Goal: Information Seeking & Learning: Learn about a topic

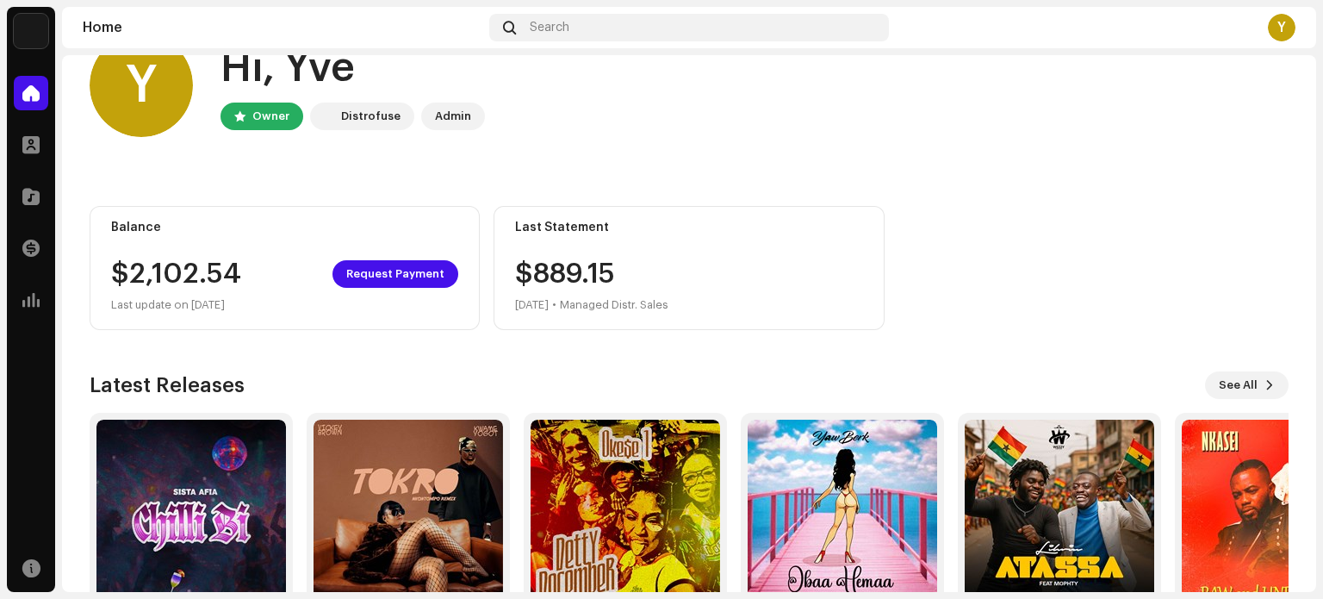
scroll to position [145, 0]
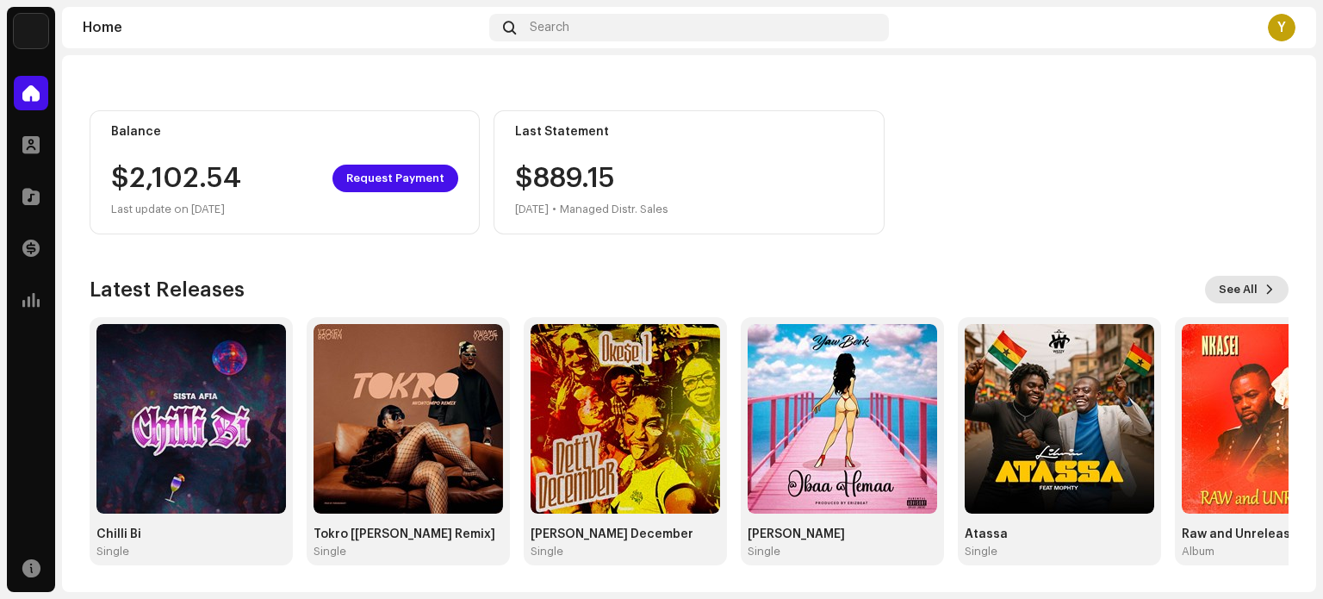
click at [1250, 287] on button "See All" at bounding box center [1247, 290] width 84 height 28
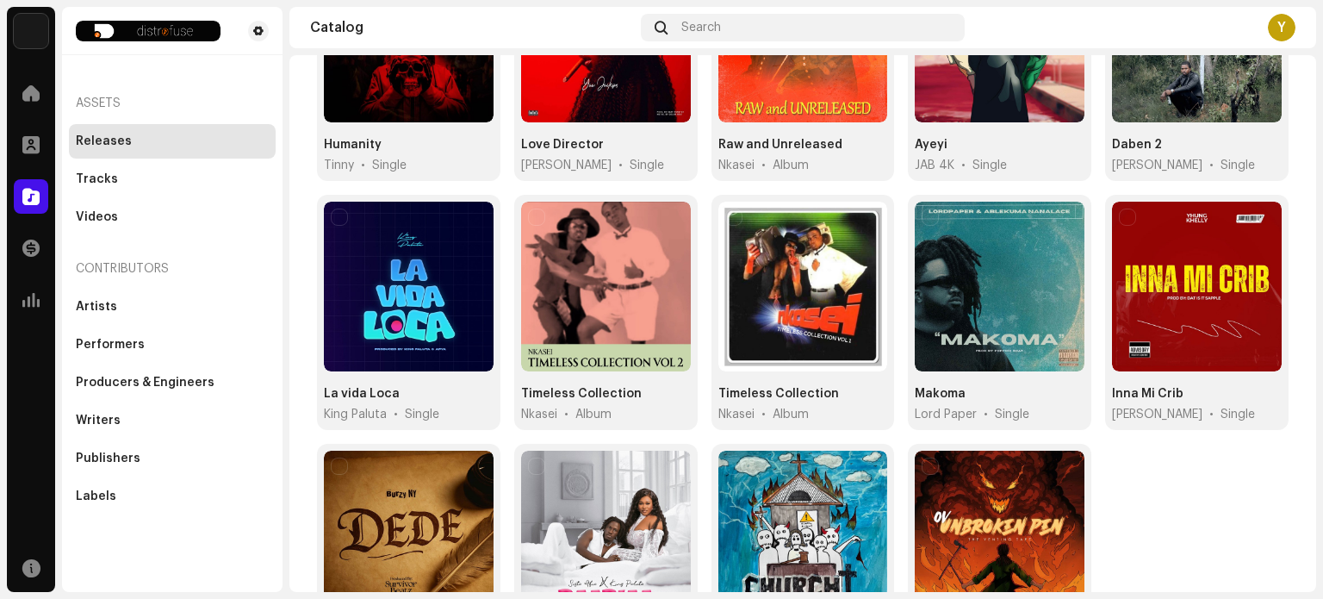
scroll to position [903, 0]
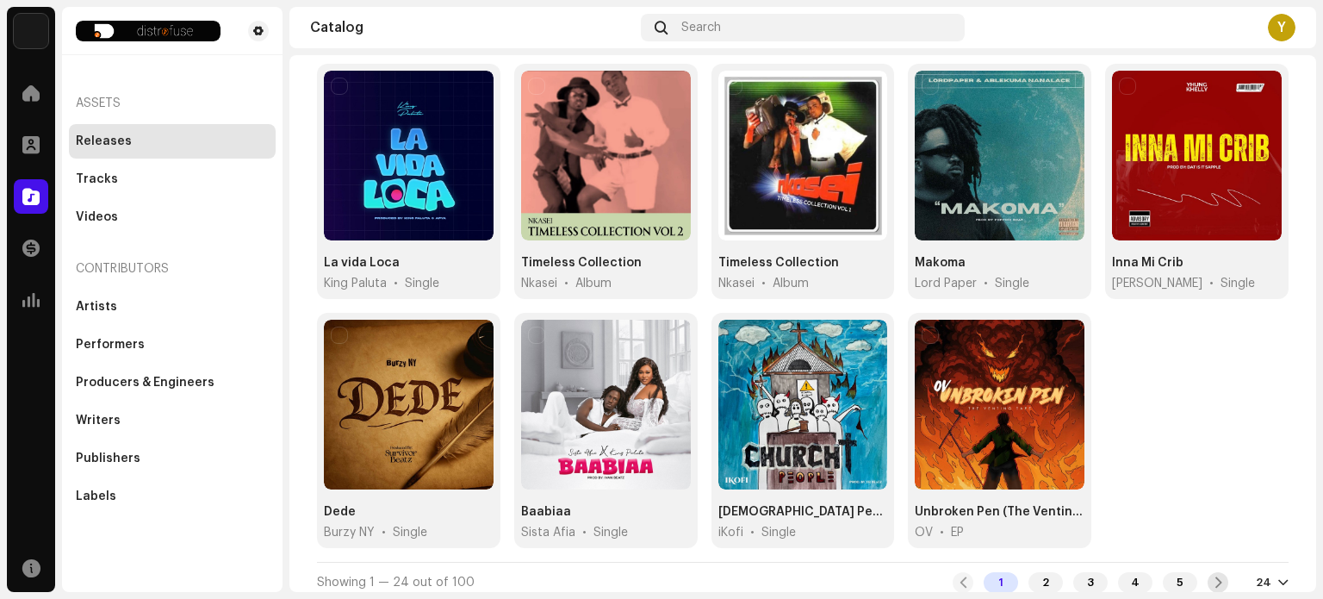
click at [1214, 575] on span at bounding box center [1218, 582] width 11 height 14
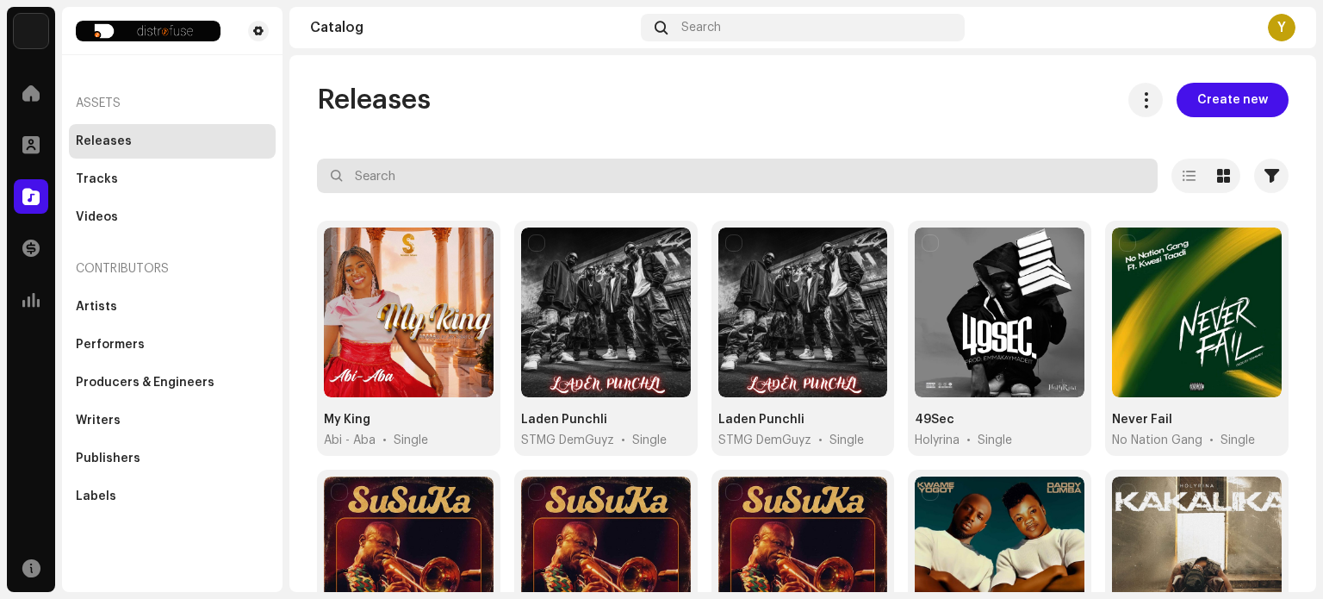
click at [556, 177] on input "text" at bounding box center [737, 176] width 841 height 34
type input "blaca"
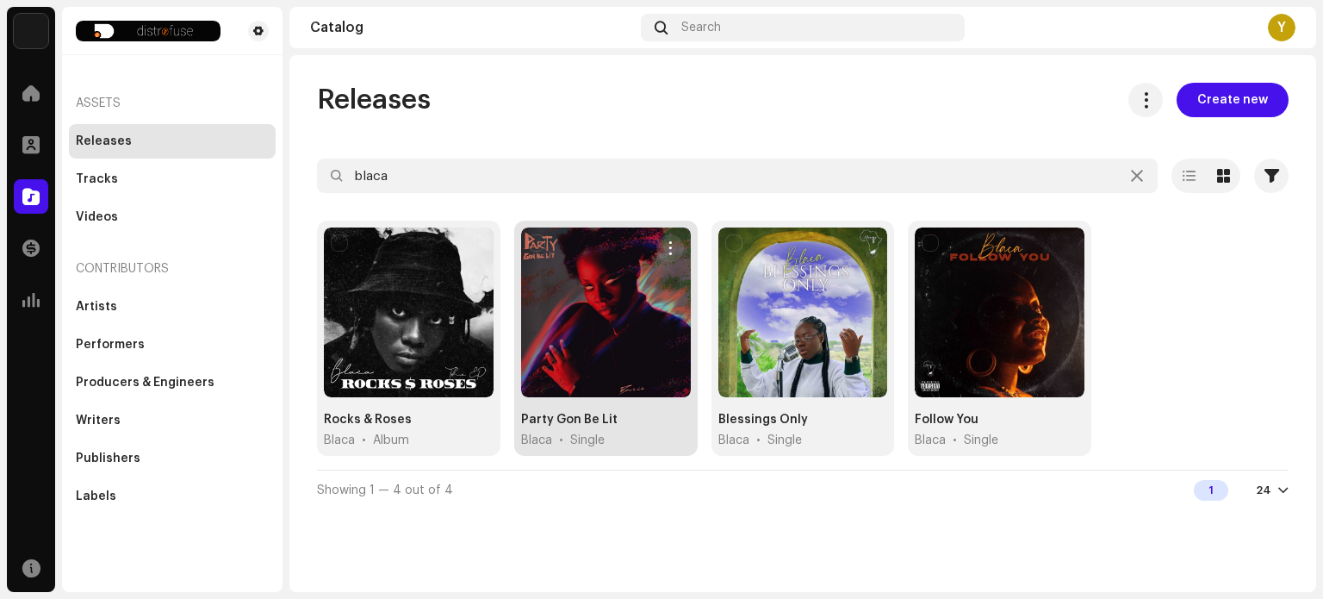
click at [612, 314] on div at bounding box center [606, 312] width 170 height 170
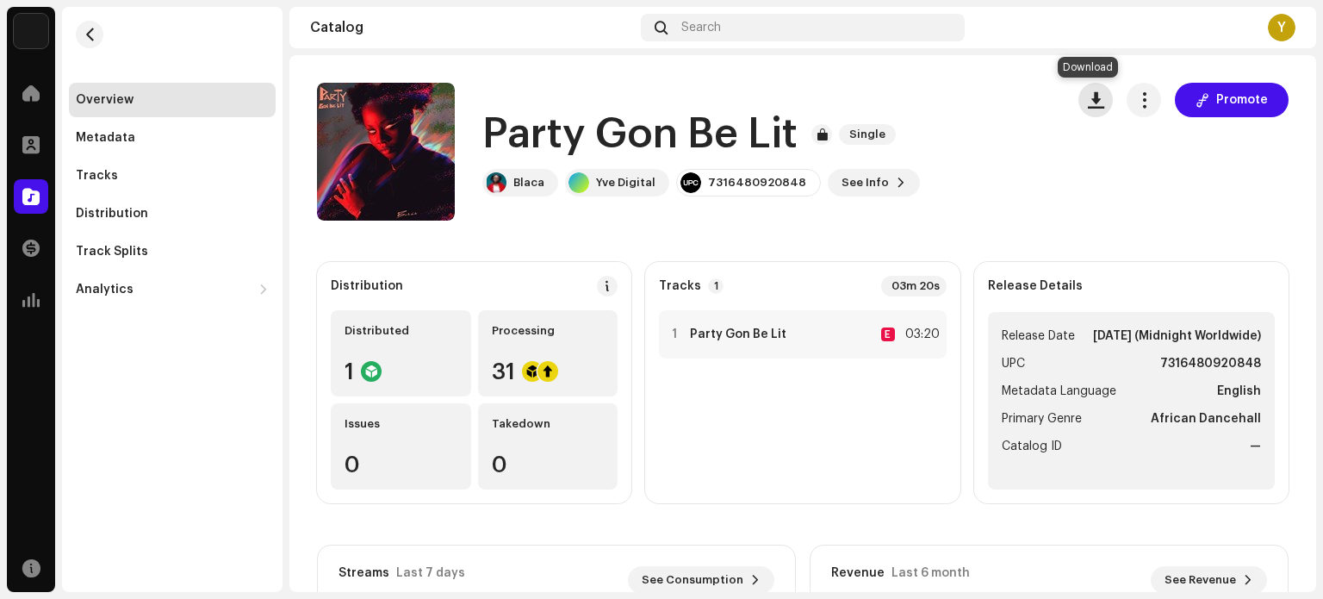
click at [1091, 102] on span "button" at bounding box center [1096, 100] width 16 height 14
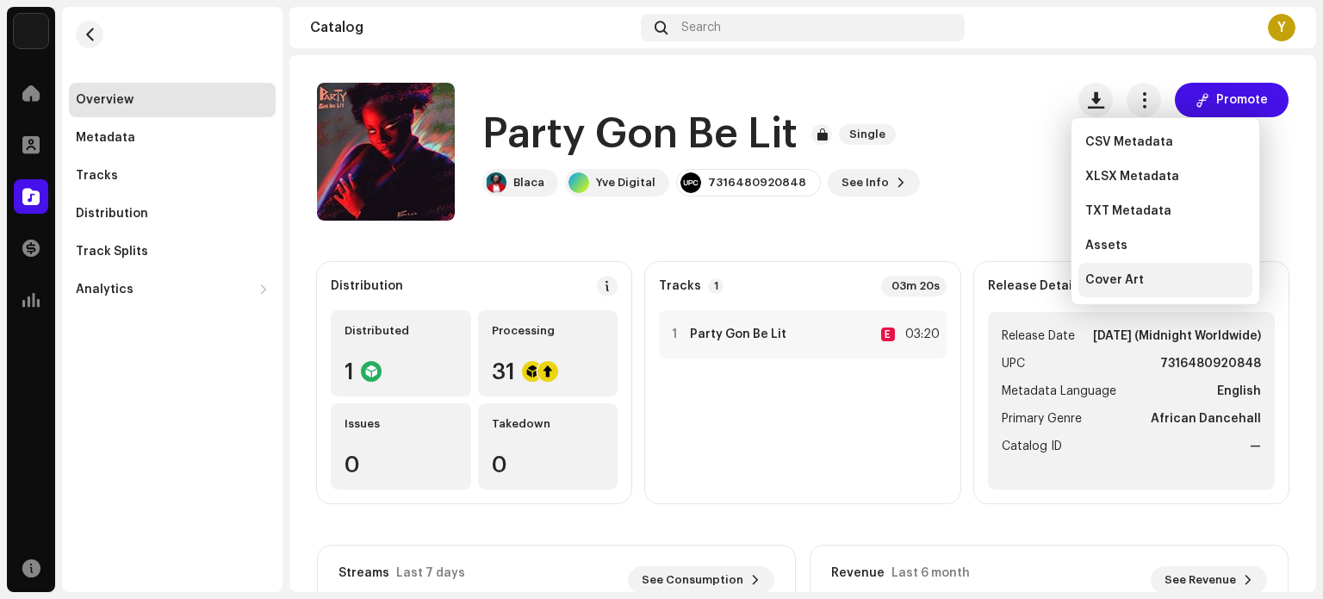
click at [1107, 286] on span "Cover Art" at bounding box center [1114, 280] width 59 height 14
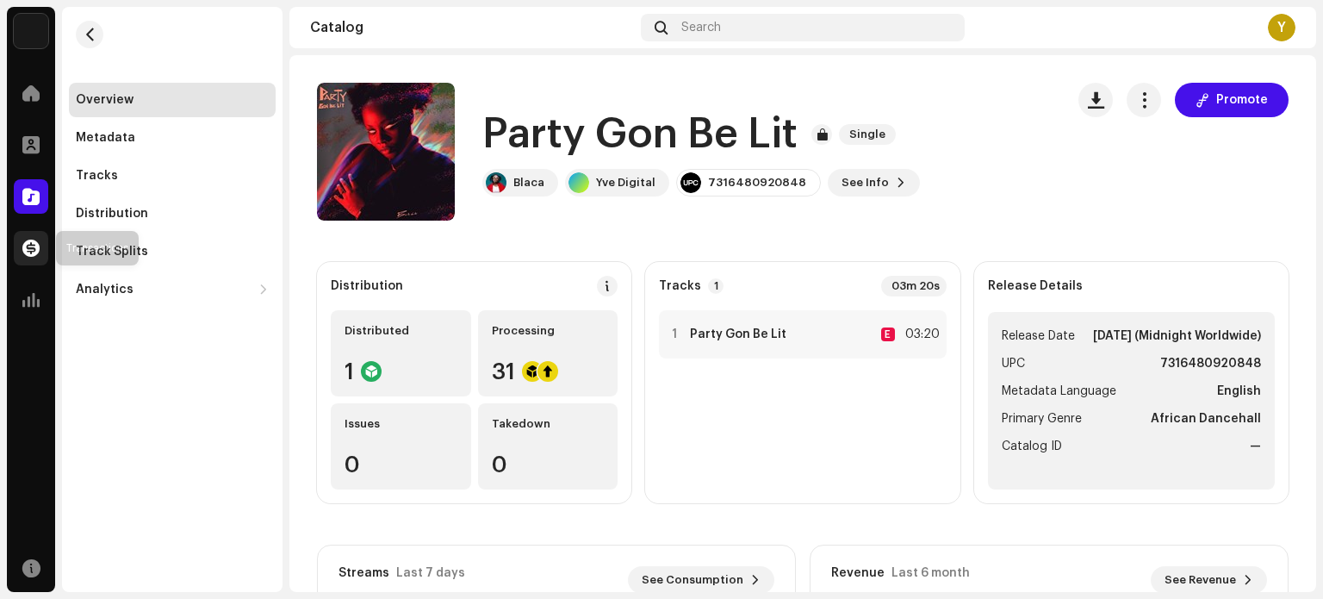
click at [38, 259] on div at bounding box center [31, 248] width 34 height 34
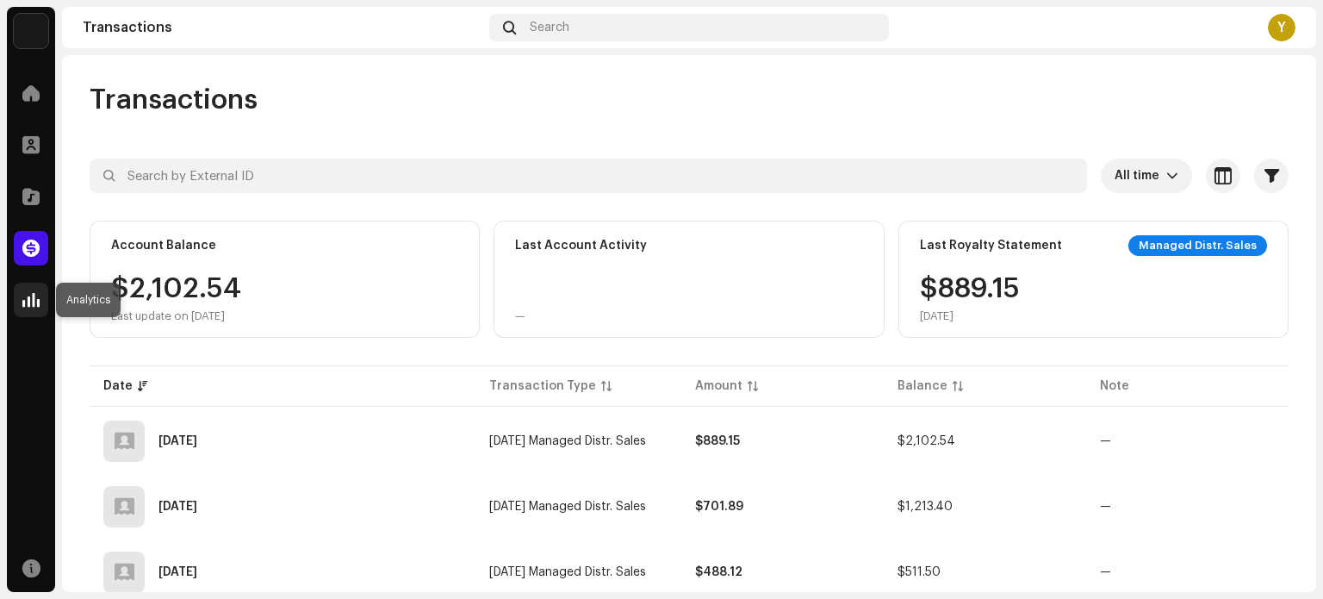
click at [29, 295] on span at bounding box center [30, 300] width 17 height 14
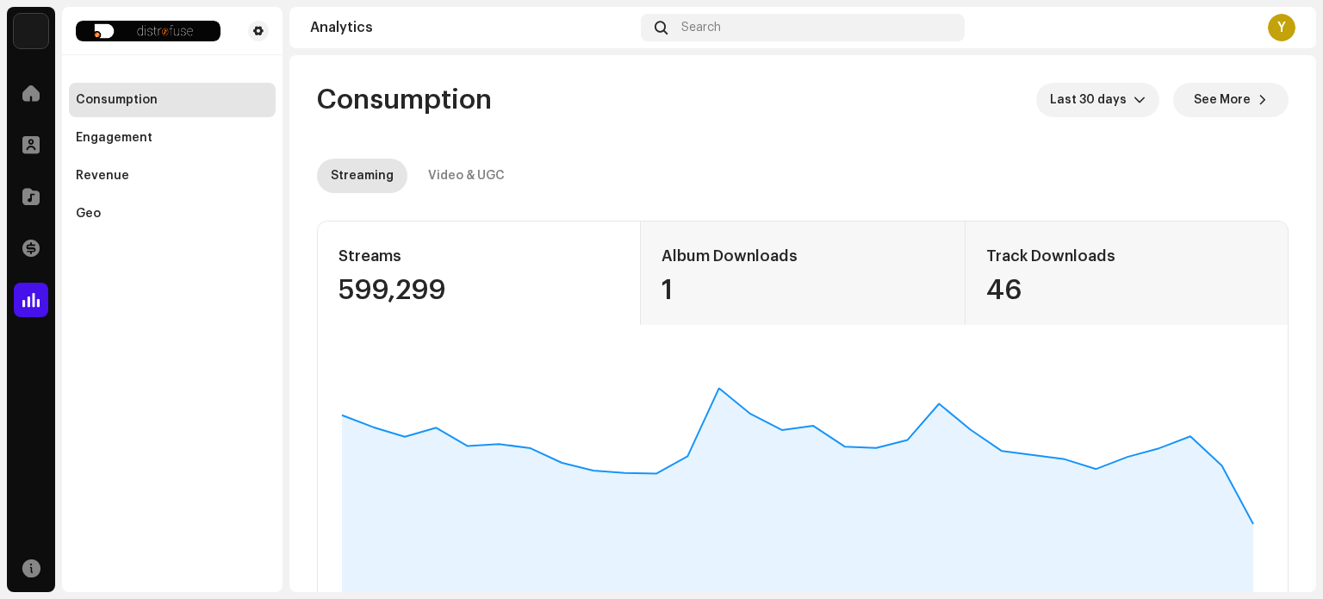
click at [973, 164] on div "Streaming Video & UGC" at bounding box center [803, 176] width 972 height 34
click at [123, 181] on div "Revenue" at bounding box center [102, 176] width 53 height 14
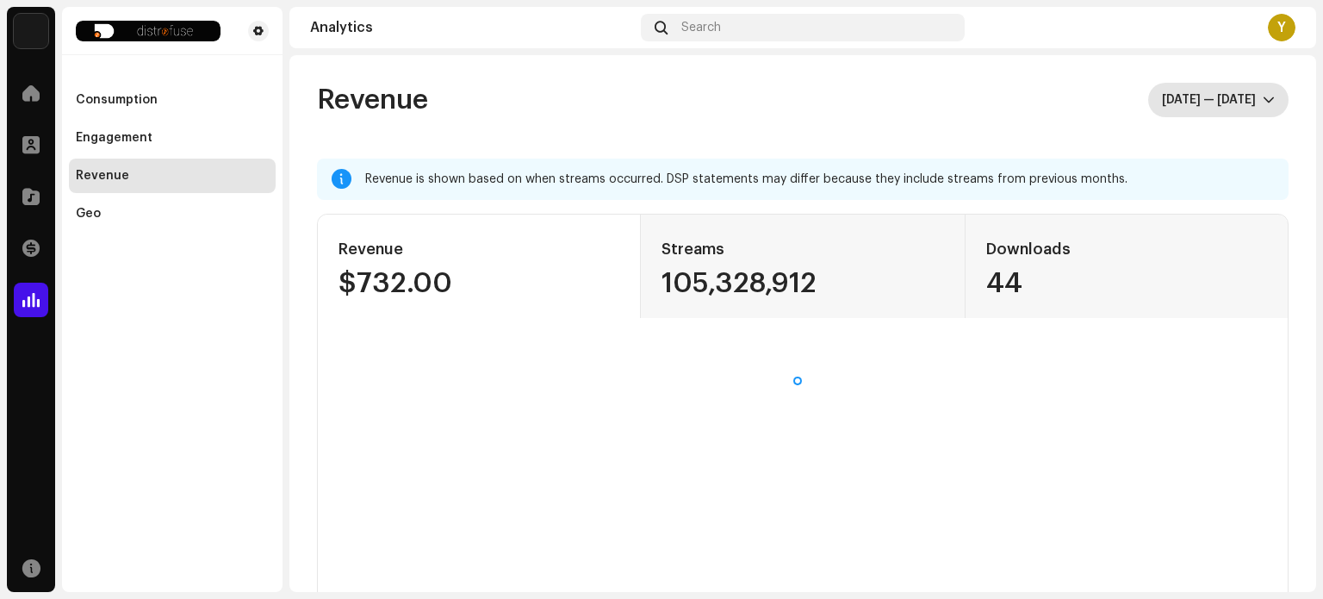
click at [1241, 96] on span "[DATE] — [DATE]" at bounding box center [1212, 100] width 101 height 34
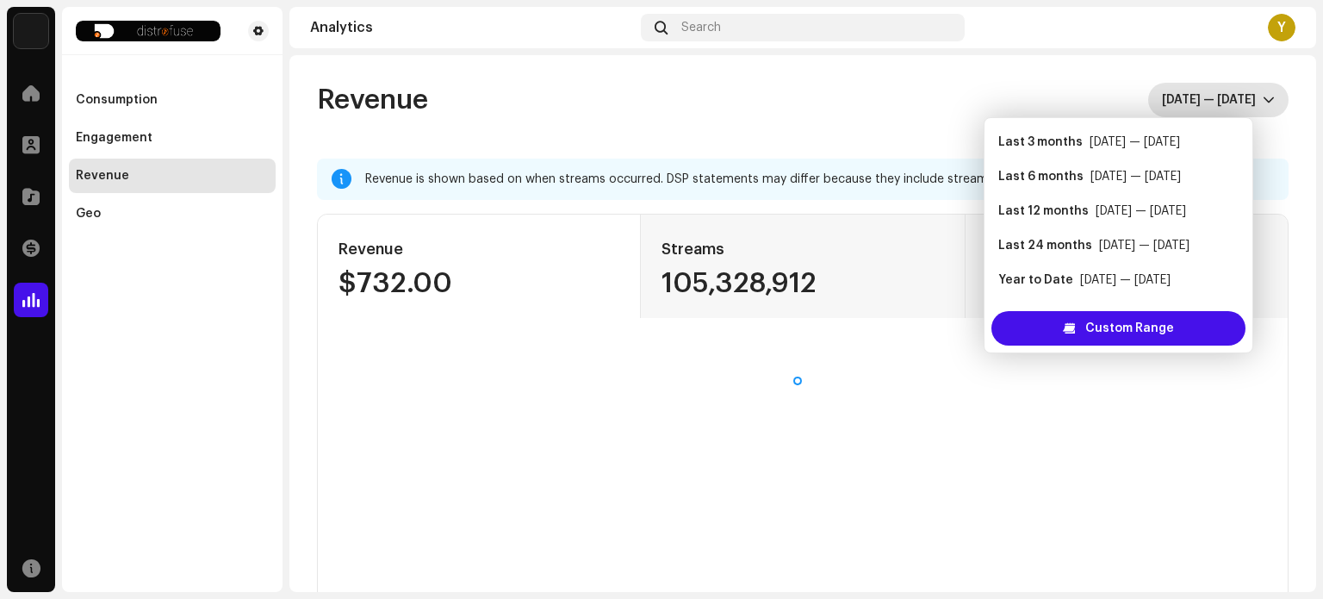
scroll to position [28, 0]
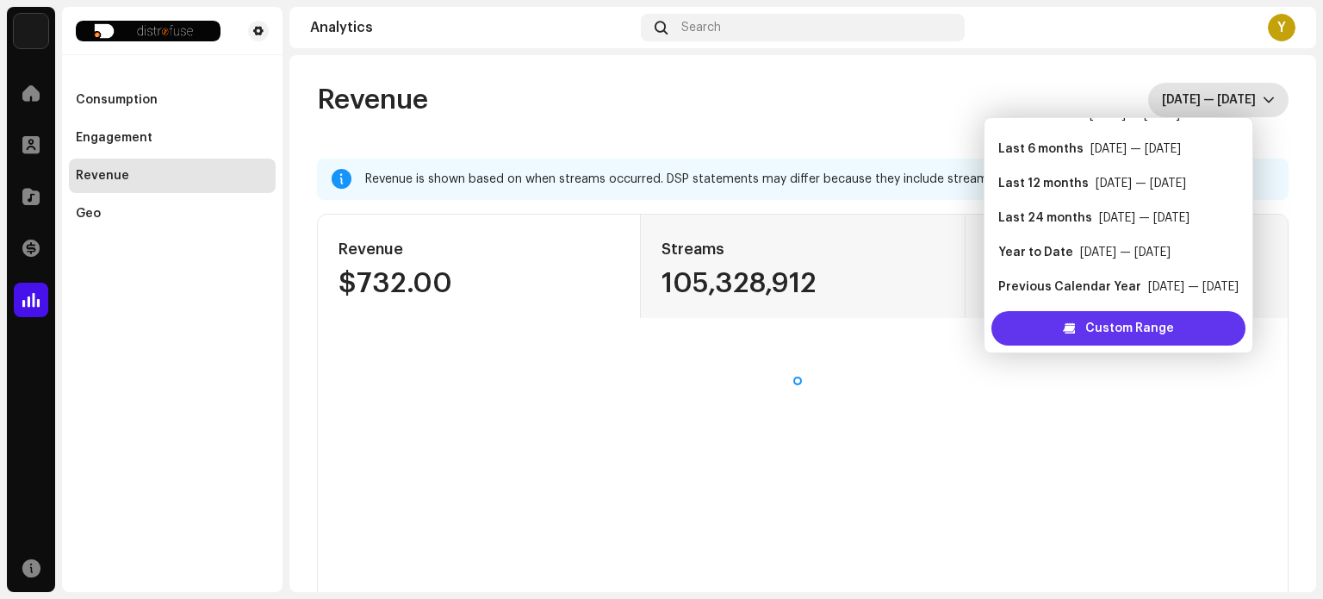
click at [1186, 327] on div "Custom Range" at bounding box center [1119, 328] width 254 height 34
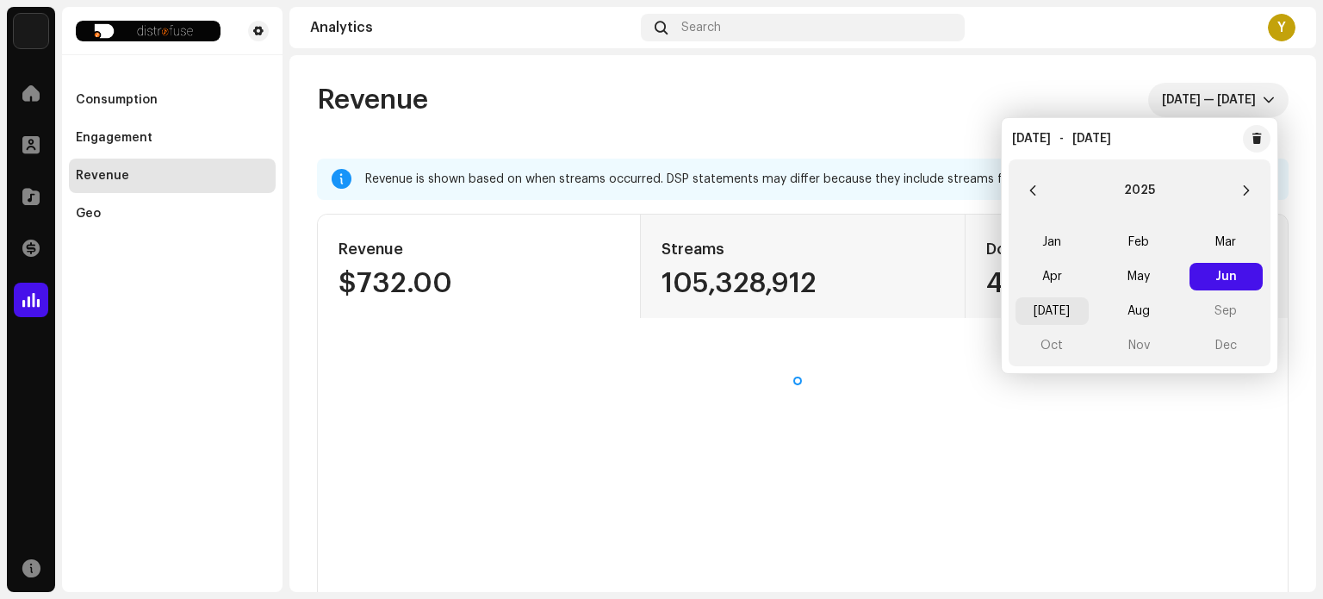
click at [1062, 309] on span "[DATE]" at bounding box center [1052, 311] width 73 height 28
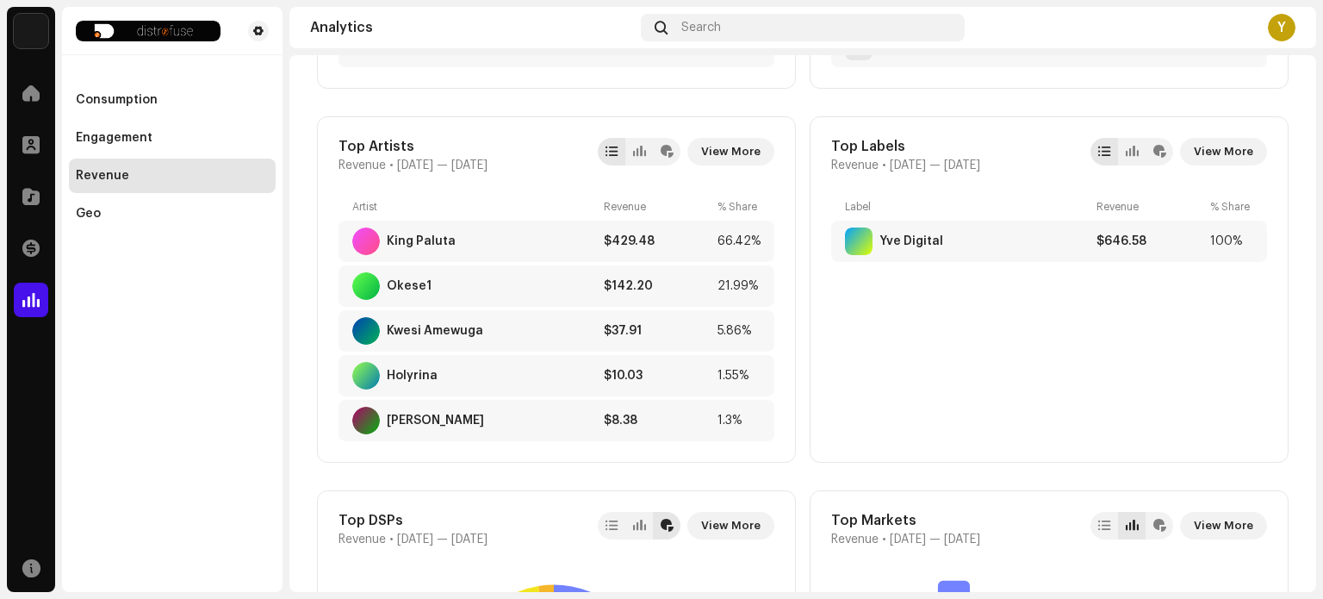
scroll to position [931, 0]
click at [742, 141] on span "View More" at bounding box center [730, 150] width 59 height 34
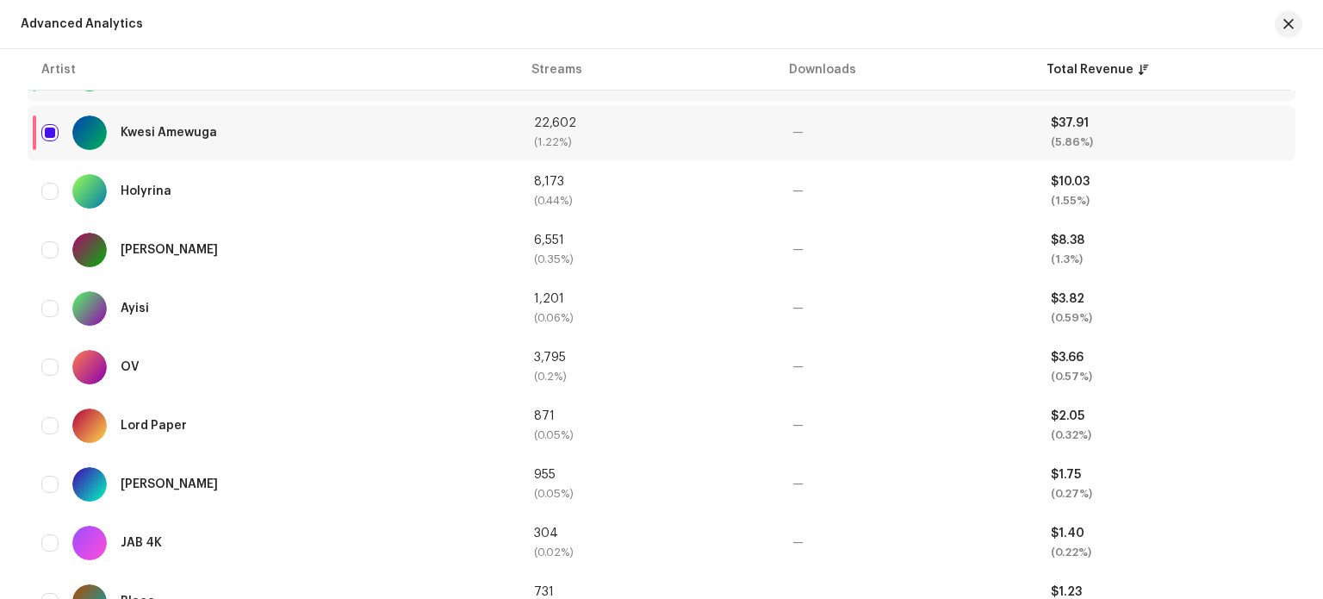
scroll to position [753, 0]
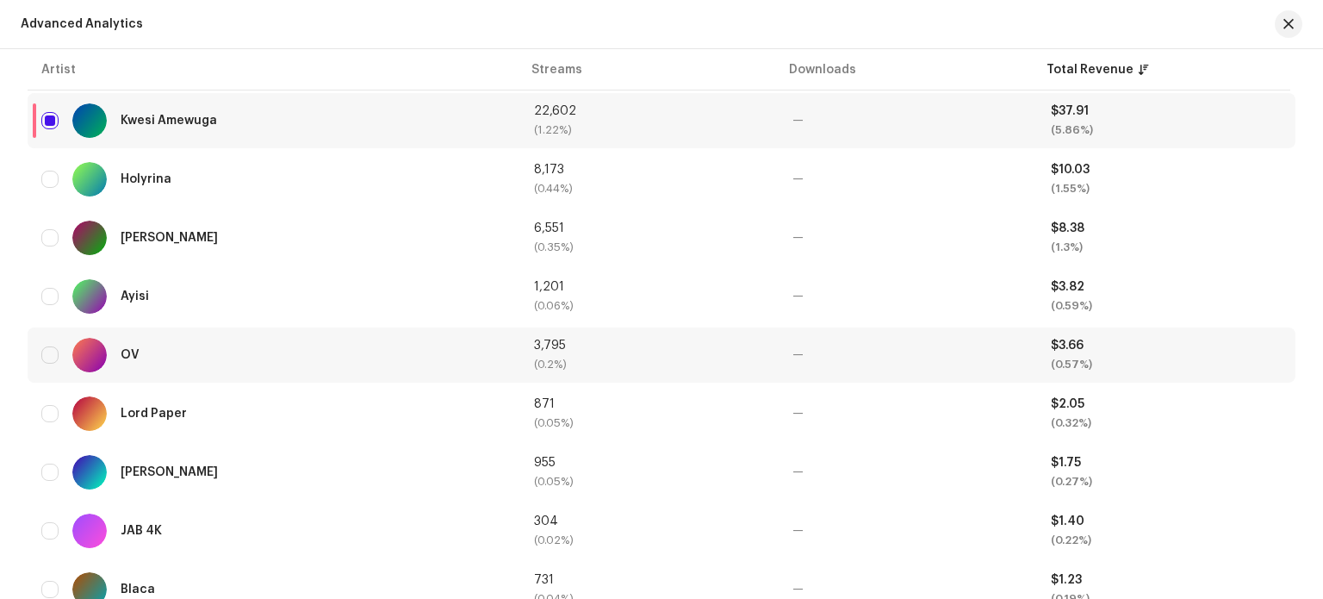
click at [795, 352] on div "—" at bounding box center [908, 355] width 231 height 12
click at [1085, 350] on div "$3.66" at bounding box center [1166, 345] width 231 height 12
click at [1079, 351] on div "$3.66 (0.57%)" at bounding box center [1166, 354] width 231 height 31
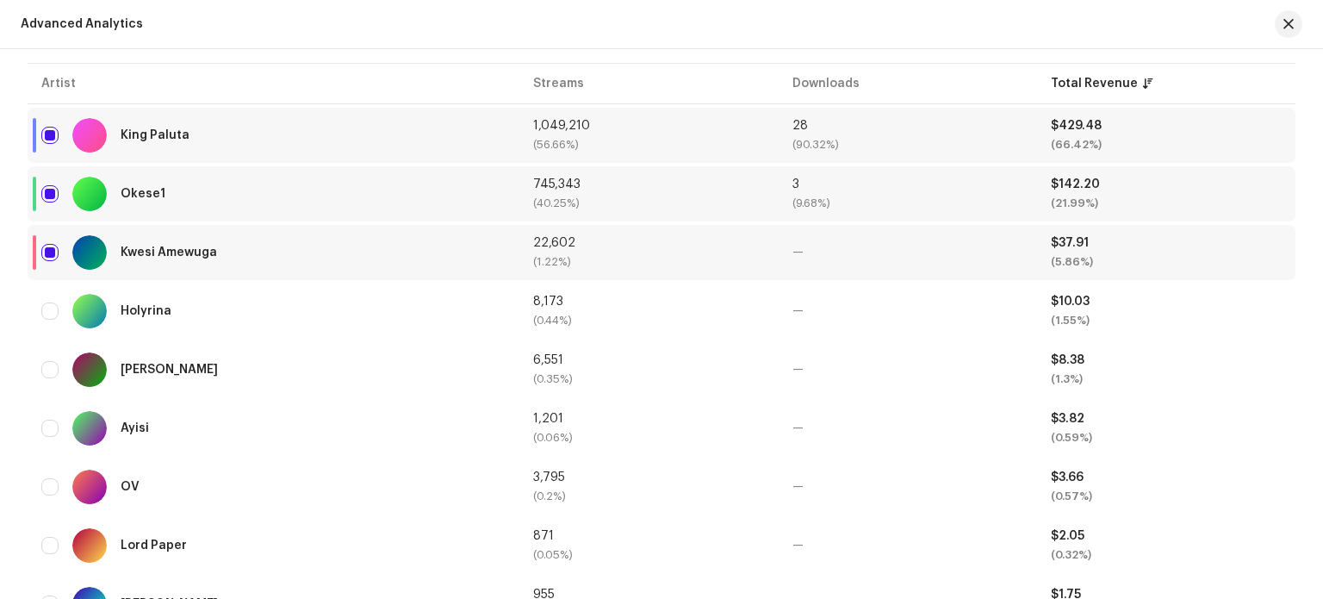
scroll to position [0, 0]
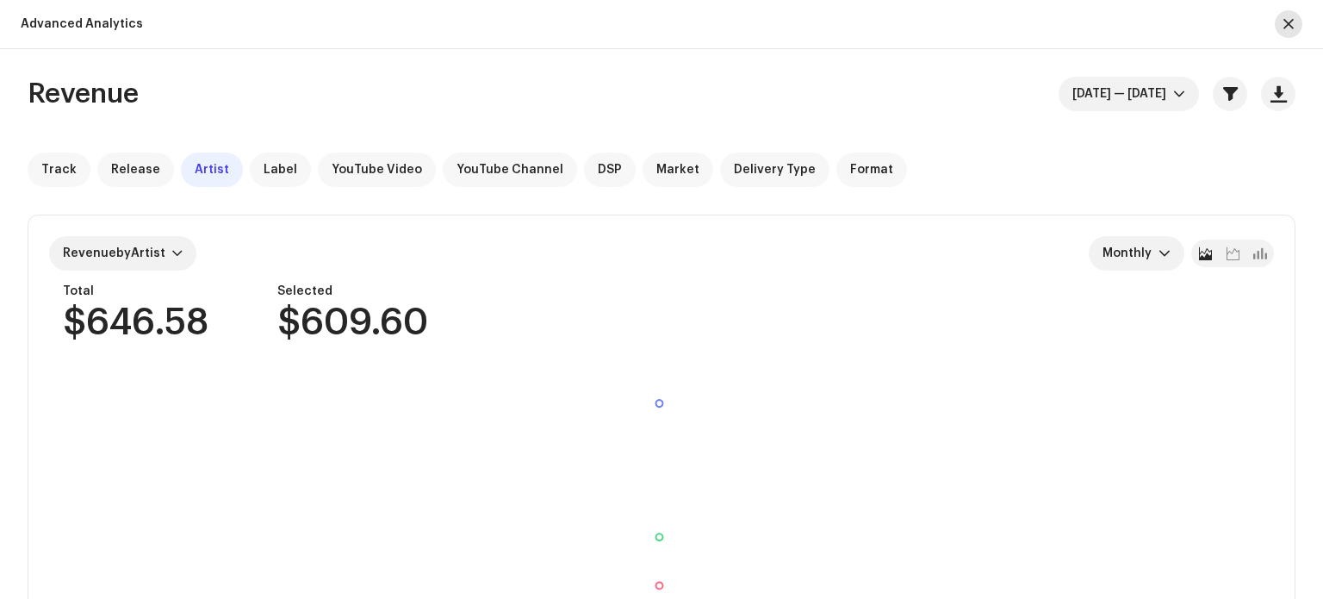
click at [1288, 27] on span "button" at bounding box center [1289, 24] width 10 height 14
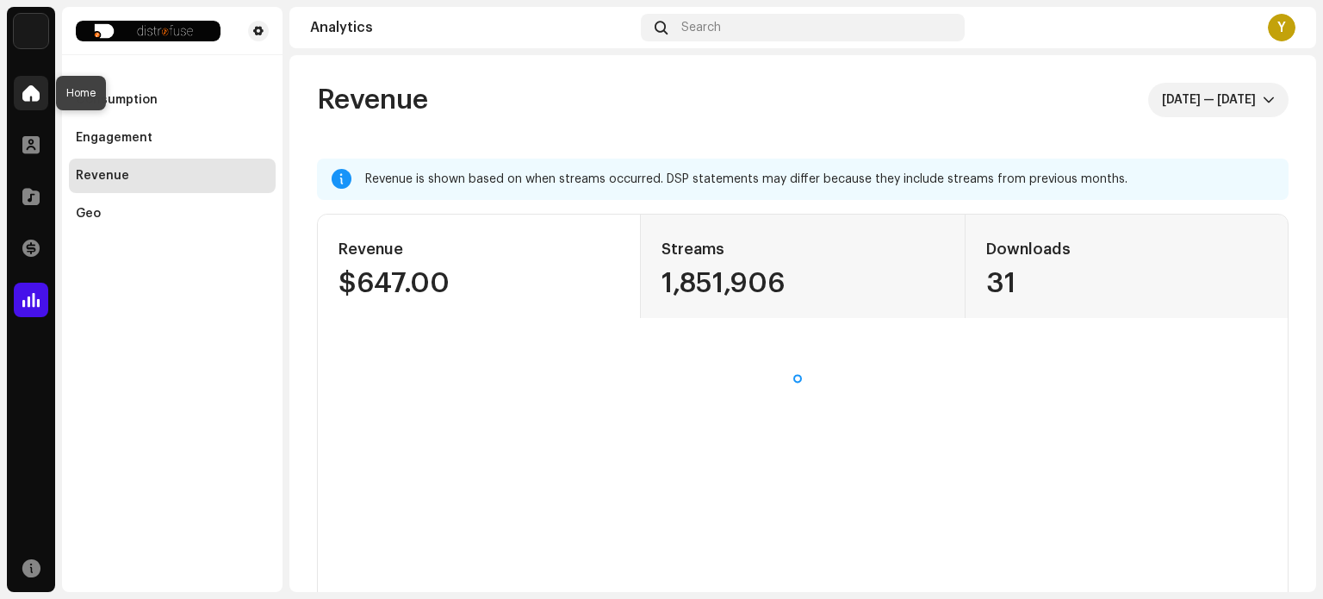
click at [28, 105] on div at bounding box center [31, 93] width 34 height 34
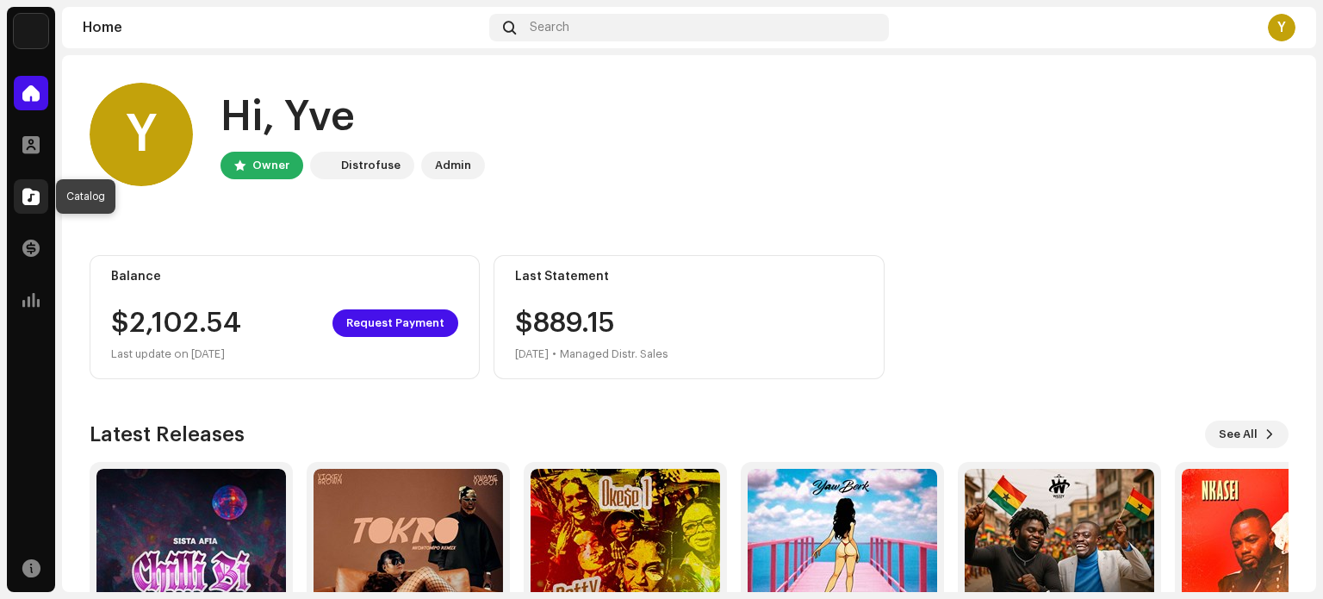
click at [31, 196] on span at bounding box center [30, 197] width 17 height 14
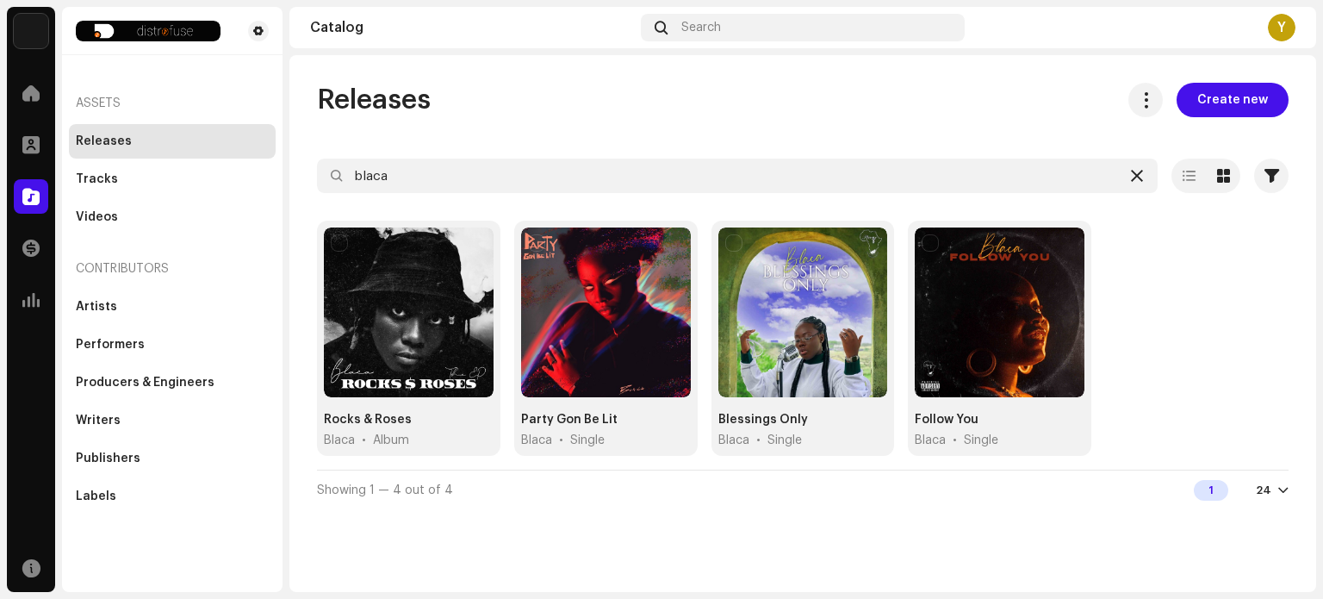
click at [1138, 182] on icon at bounding box center [1137, 176] width 12 height 14
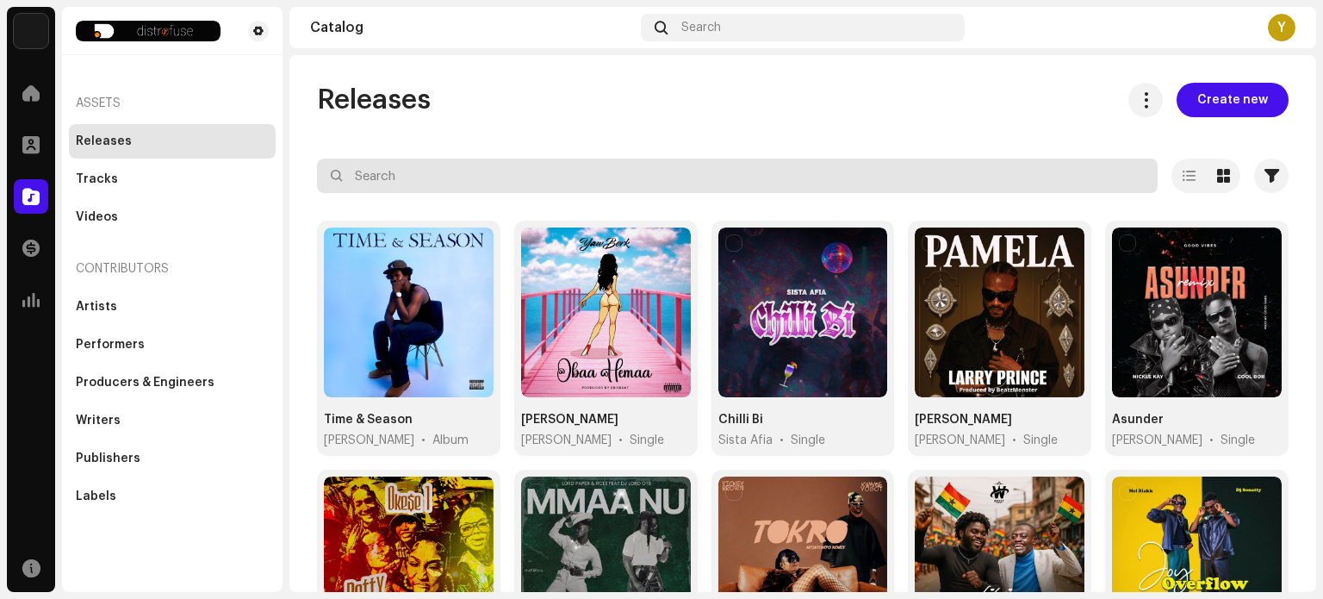
click at [1069, 177] on input "text" at bounding box center [737, 176] width 841 height 34
type input "ov"
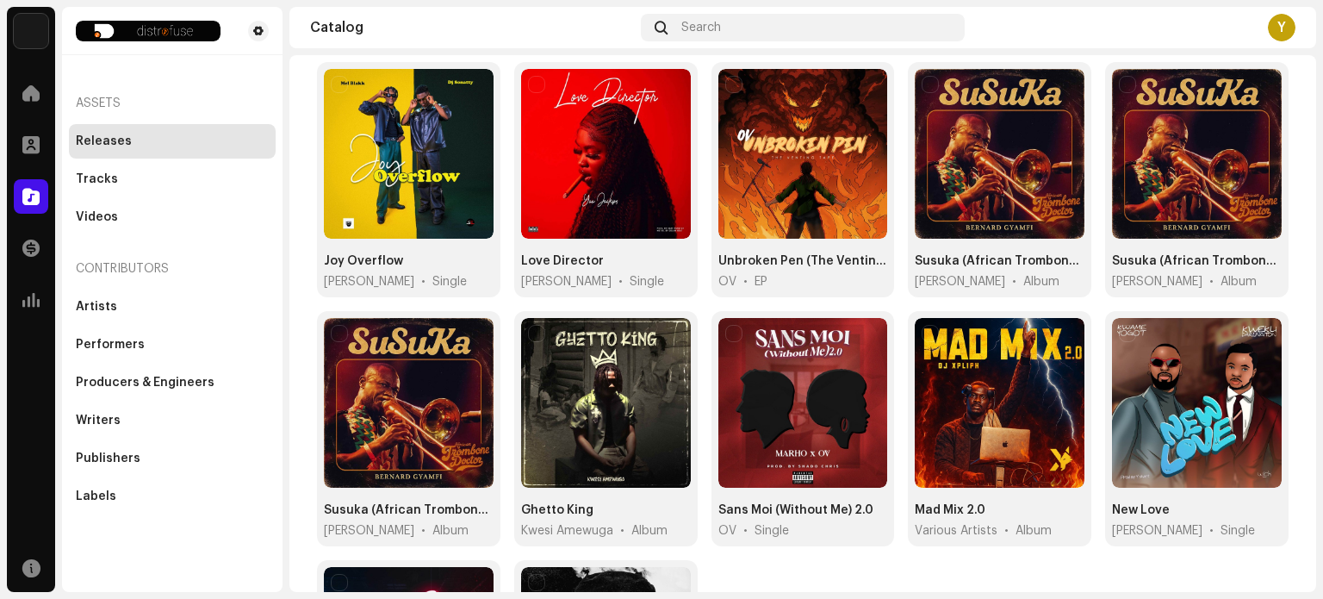
scroll to position [164, 0]
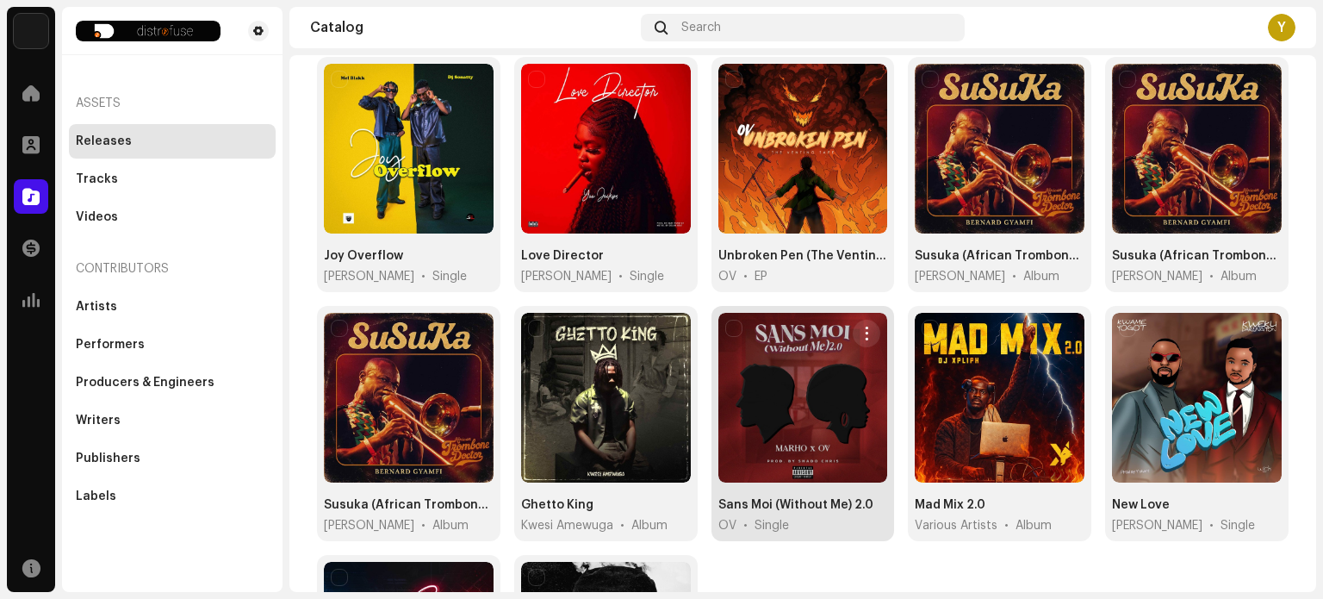
click at [813, 374] on div at bounding box center [803, 398] width 170 height 170
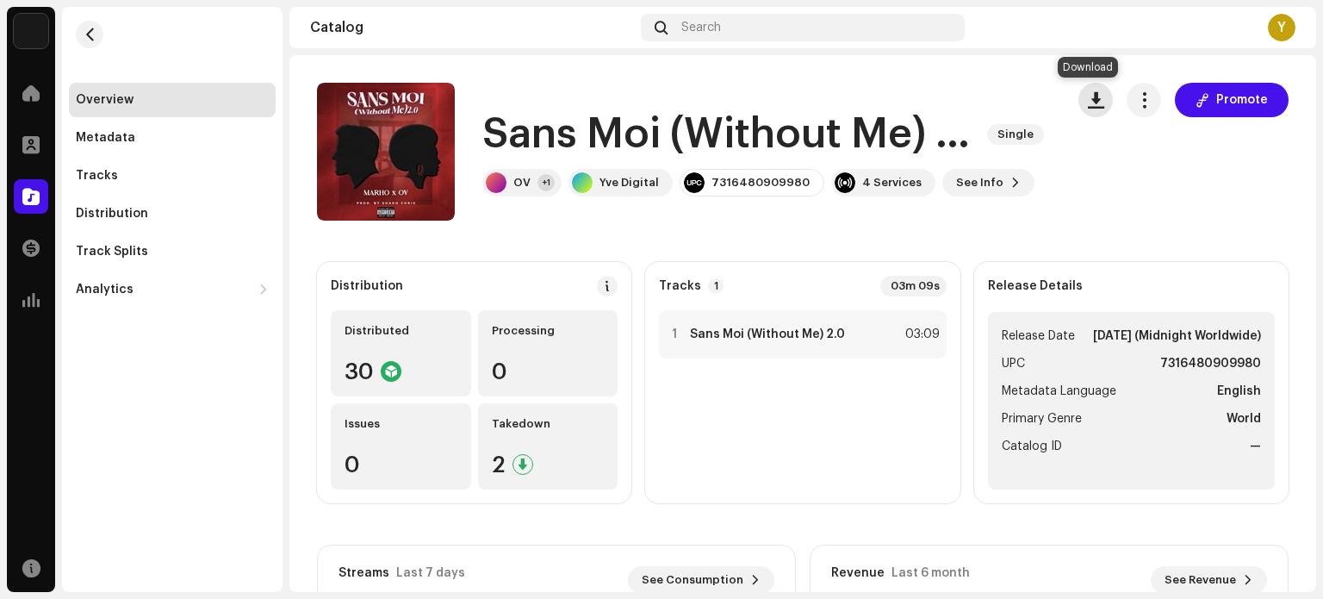
click at [1088, 104] on span "button" at bounding box center [1096, 100] width 16 height 14
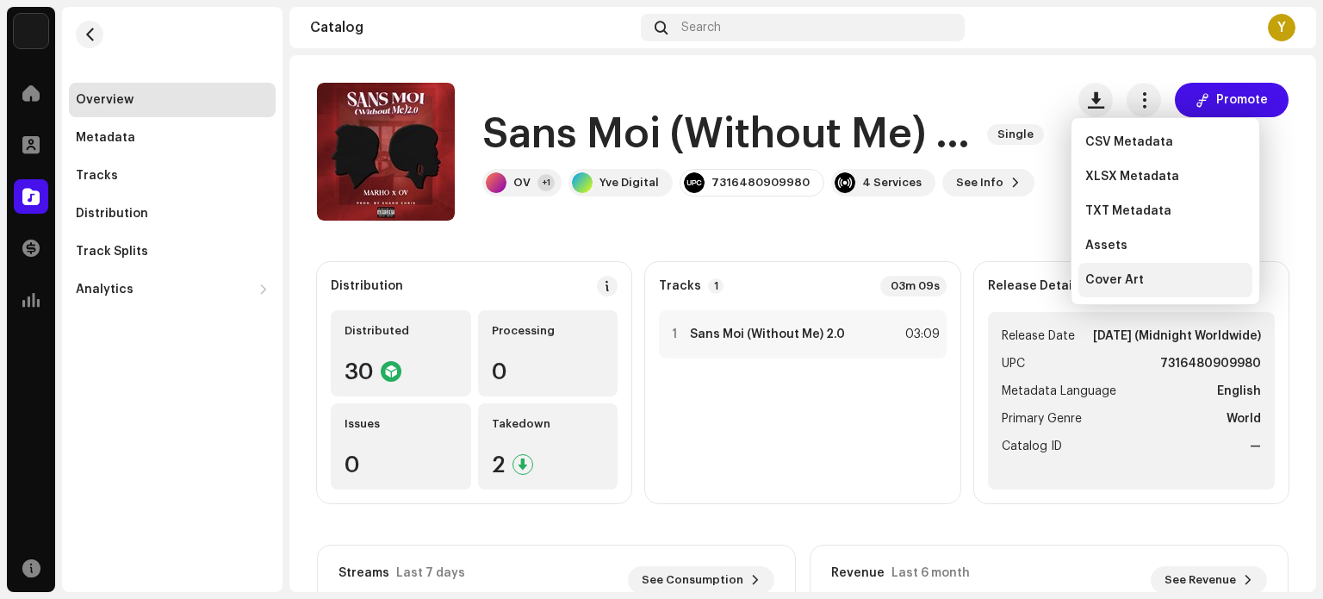
click at [1101, 282] on span "Cover Art" at bounding box center [1114, 280] width 59 height 14
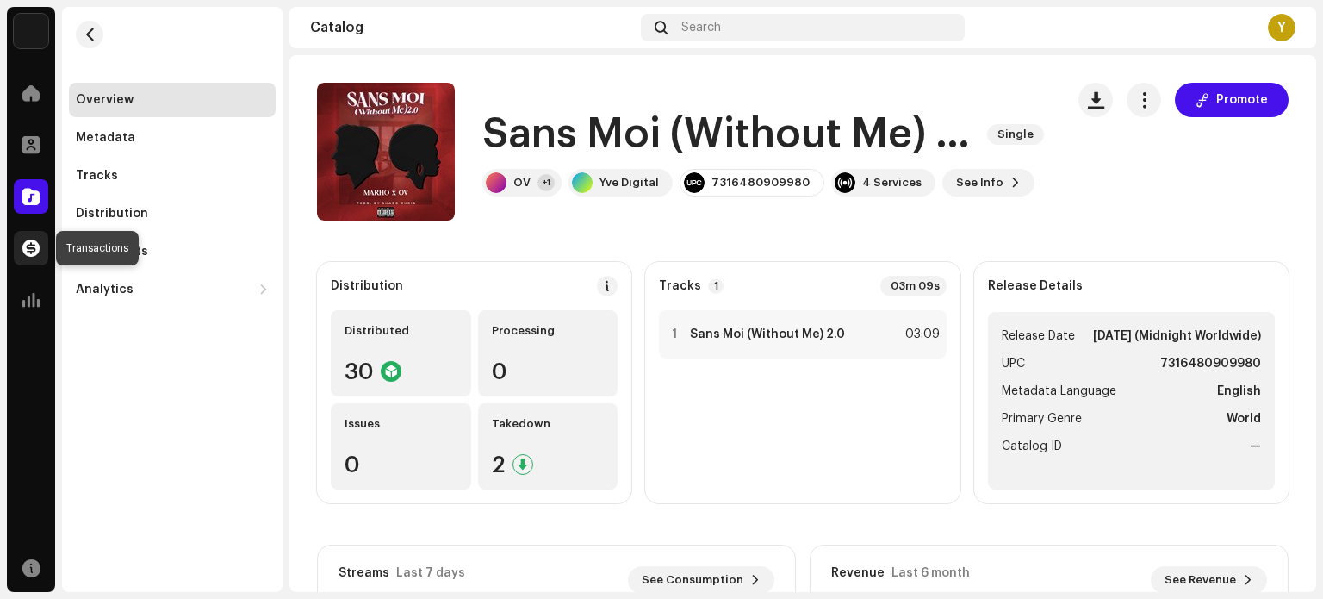
click at [31, 258] on div at bounding box center [31, 248] width 34 height 34
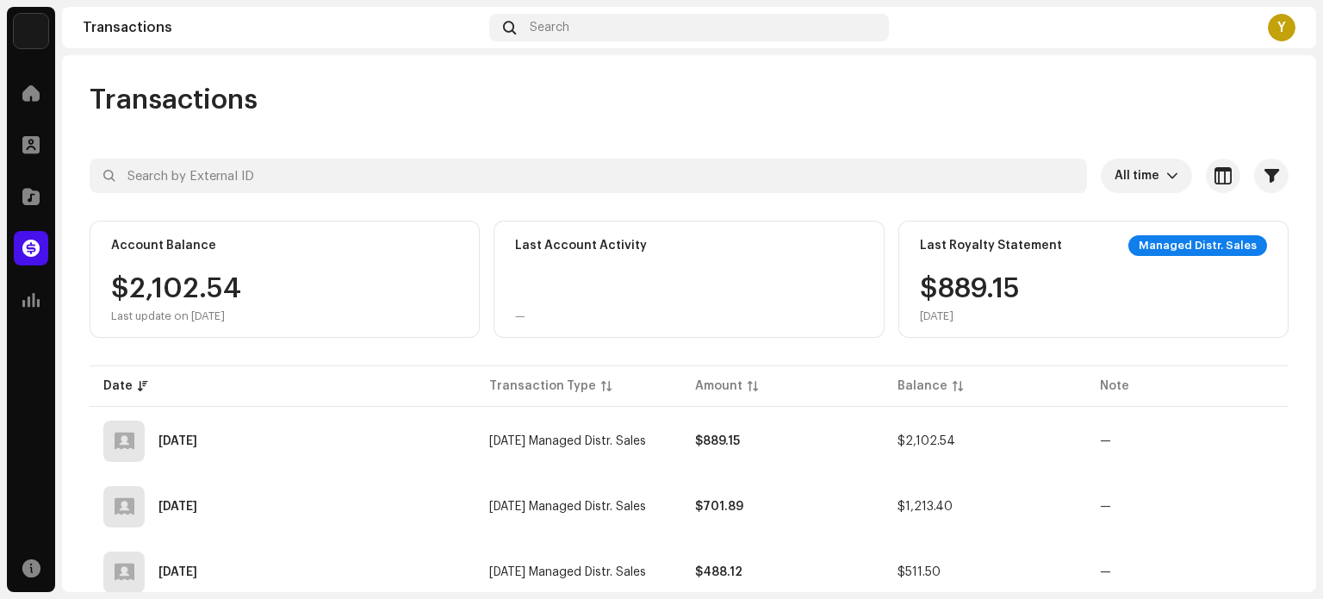
click at [31, 258] on div at bounding box center [31, 248] width 34 height 34
